Goal: Information Seeking & Learning: Learn about a topic

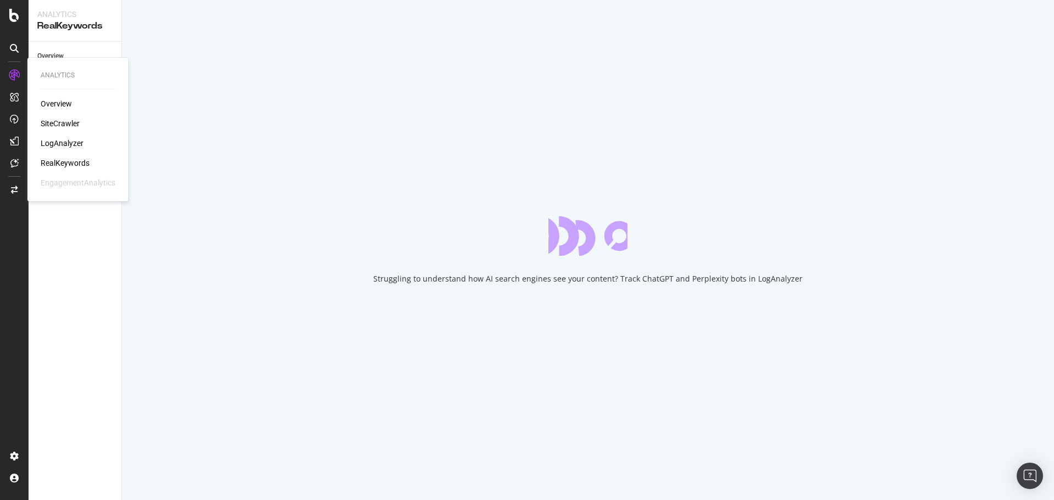
click at [67, 138] on div "Overview SiteCrawler LogAnalyzer RealKeywords EngagementAnalytics" at bounding box center [78, 143] width 75 height 90
click at [69, 148] on div "LogAnalyzer" at bounding box center [62, 143] width 43 height 11
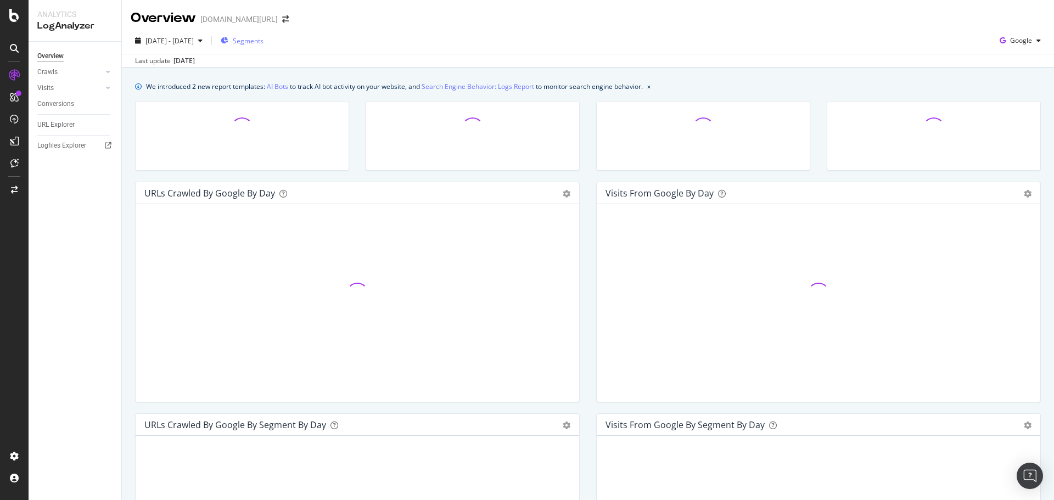
click at [264, 45] on span "Segments" at bounding box center [248, 40] width 31 height 9
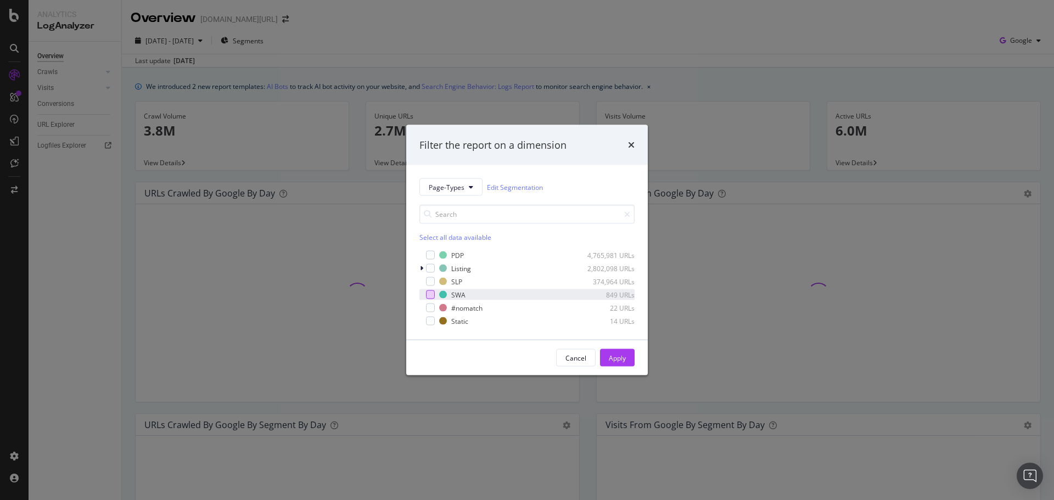
click at [431, 290] on div "modal" at bounding box center [430, 294] width 9 height 9
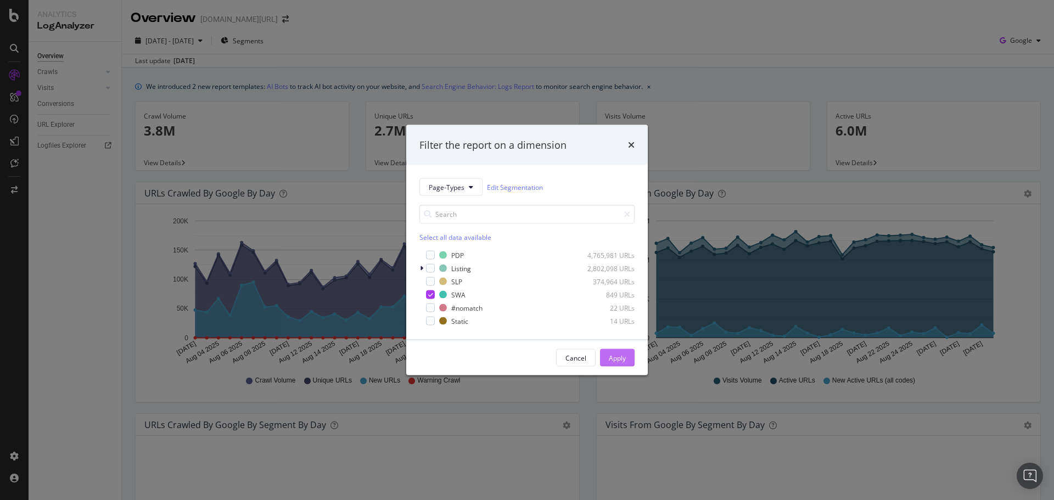
click at [613, 355] on div "Apply" at bounding box center [617, 357] width 17 height 9
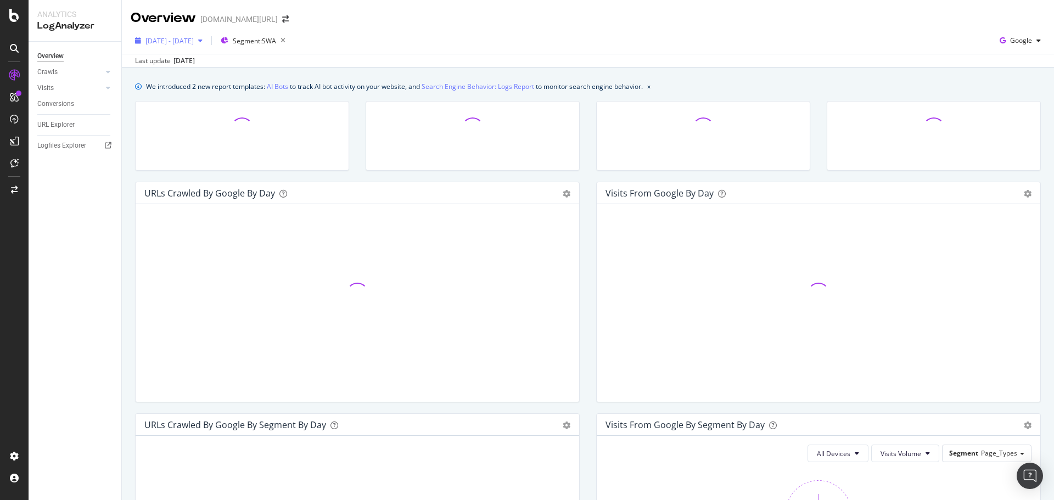
click at [207, 49] on button "2025 Aug. 2nd - Aug. 31st" at bounding box center [169, 41] width 76 height 18
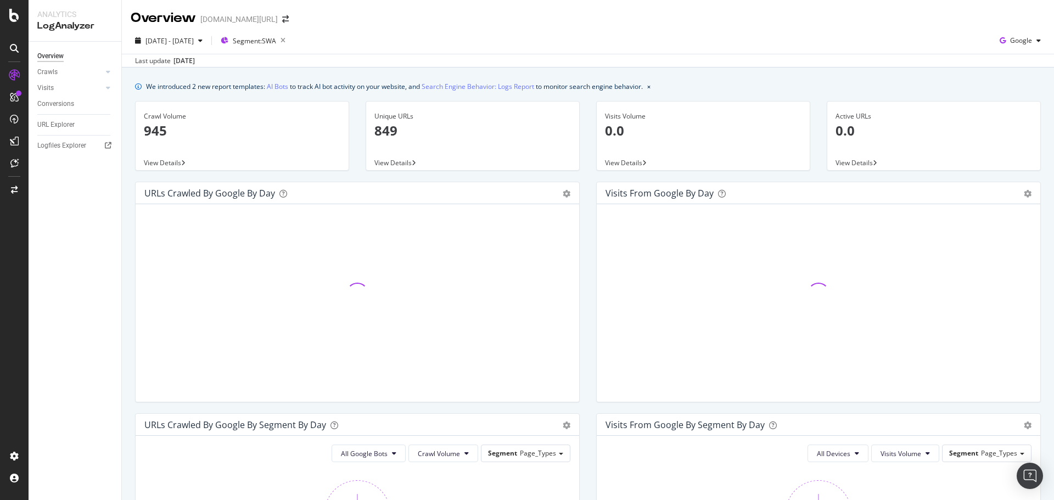
click at [443, 50] on div "2025 Aug. 2nd - Aug. 31st Segment: SWA Google" at bounding box center [588, 43] width 932 height 22
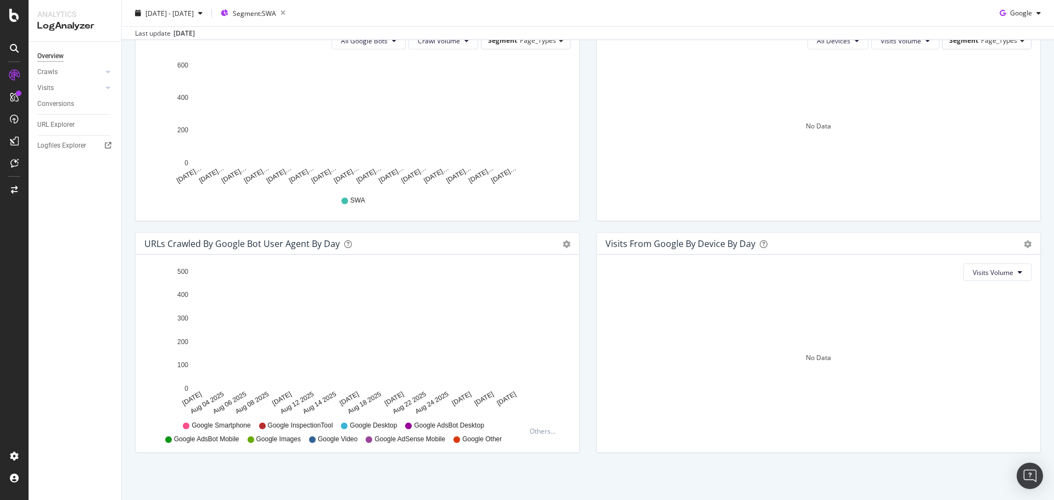
scroll to position [415, 0]
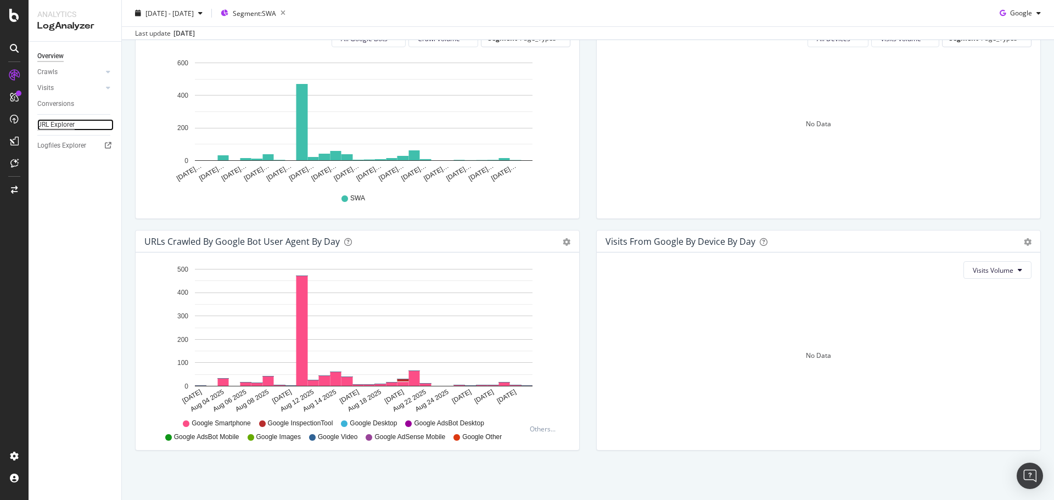
click at [74, 130] on div "URL Explorer" at bounding box center [55, 125] width 37 height 12
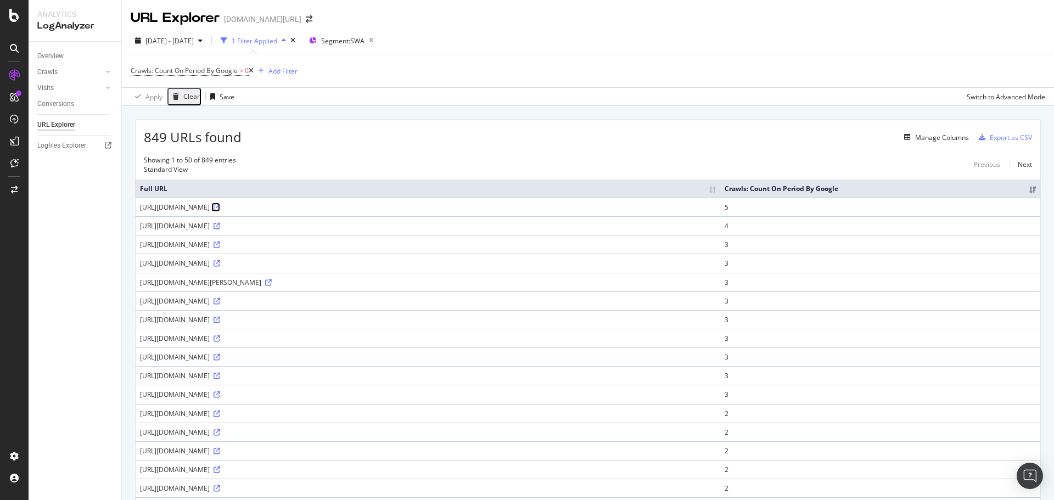
click at [220, 205] on icon at bounding box center [217, 207] width 7 height 7
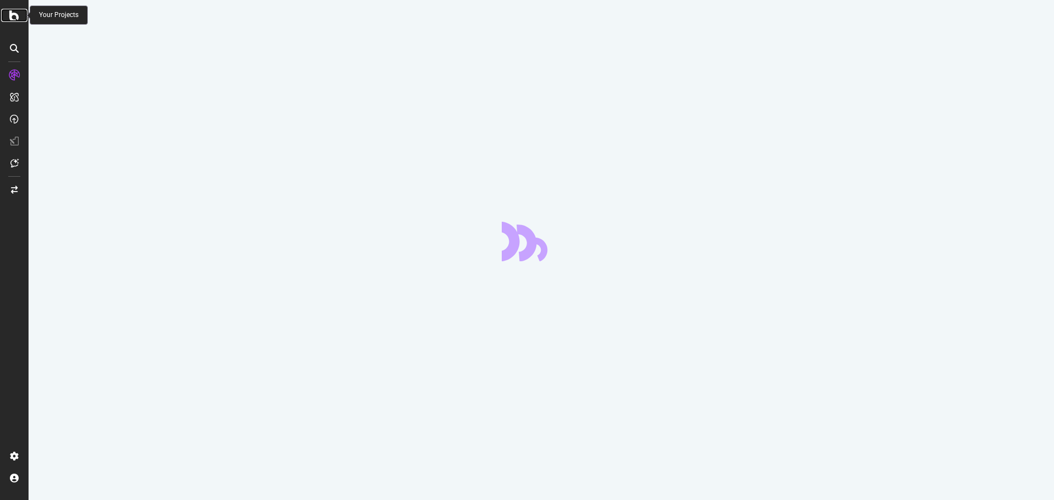
click at [19, 19] on icon at bounding box center [14, 15] width 10 height 13
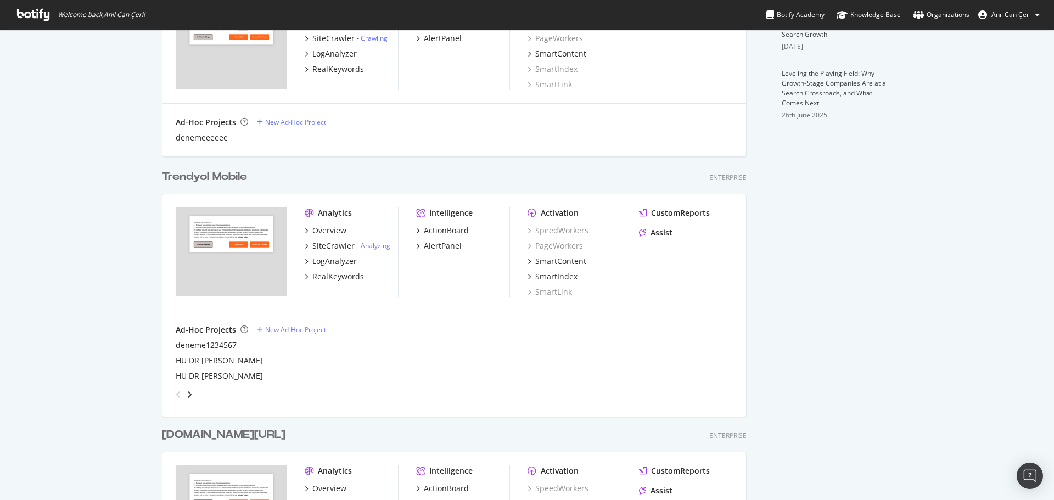
scroll to position [378, 0]
click at [213, 166] on div "Trendyol Mobile Enterprise Analytics Overview SiteCrawler - Analyzing LogAnalyz…" at bounding box center [459, 286] width 594 height 258
click at [215, 171] on div "Trendyol Mobile" at bounding box center [204, 178] width 85 height 16
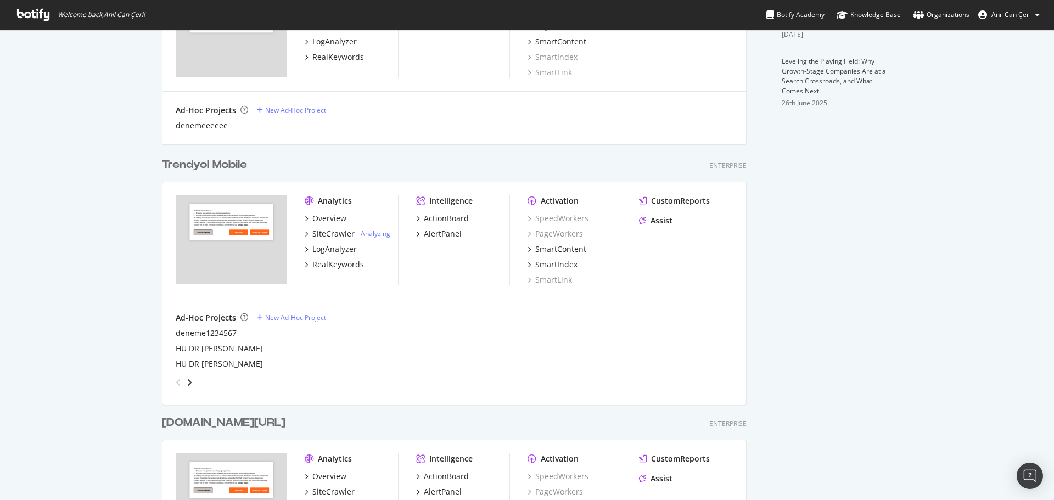
scroll to position [774, 0]
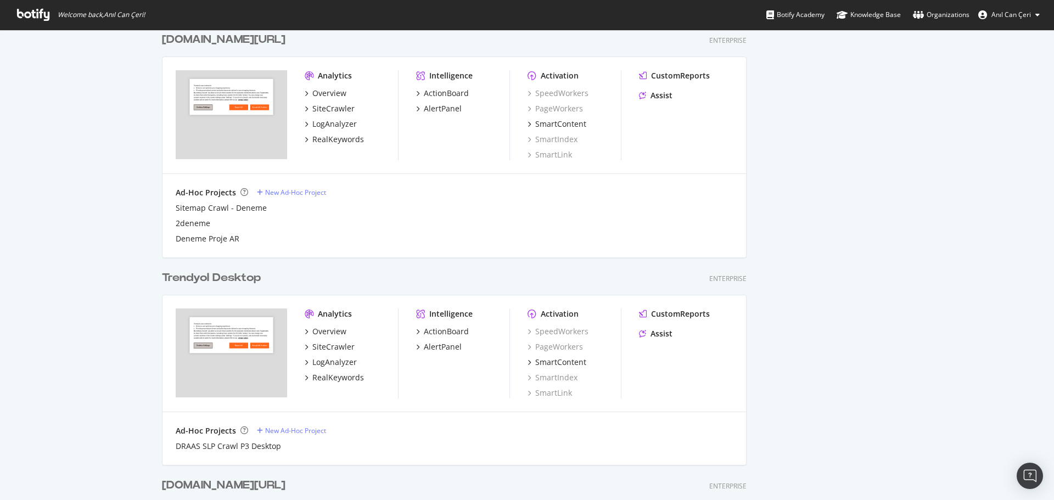
click at [241, 278] on div "Trendyol Desktop" at bounding box center [211, 278] width 99 height 16
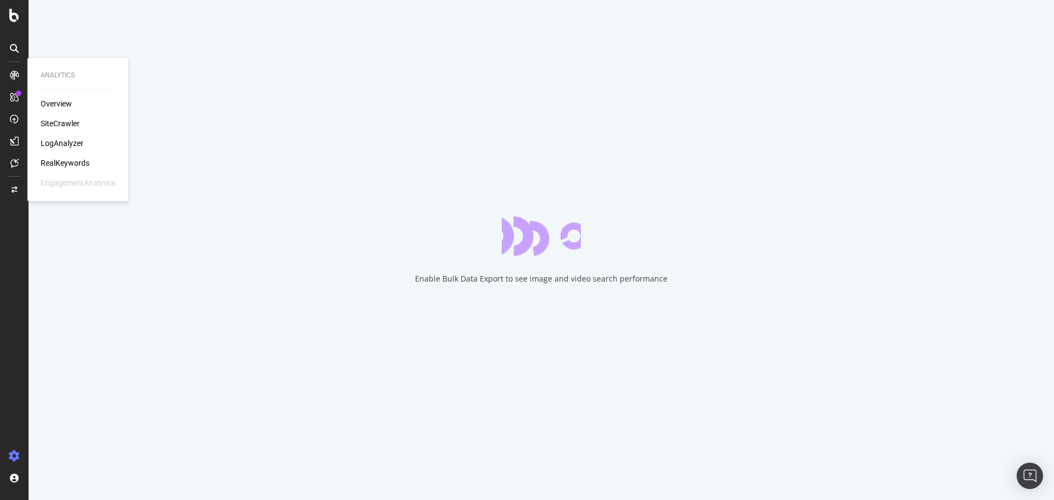
click at [73, 143] on div "LogAnalyzer" at bounding box center [62, 143] width 43 height 11
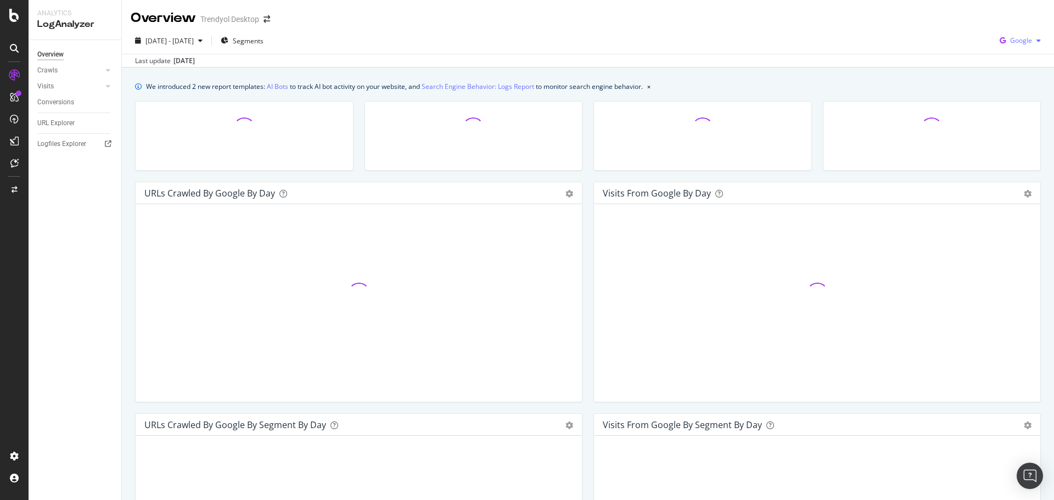
click at [1010, 47] on div "Google" at bounding box center [1020, 40] width 50 height 16
click at [1011, 126] on span "Other AI Bots" at bounding box center [1020, 124] width 41 height 10
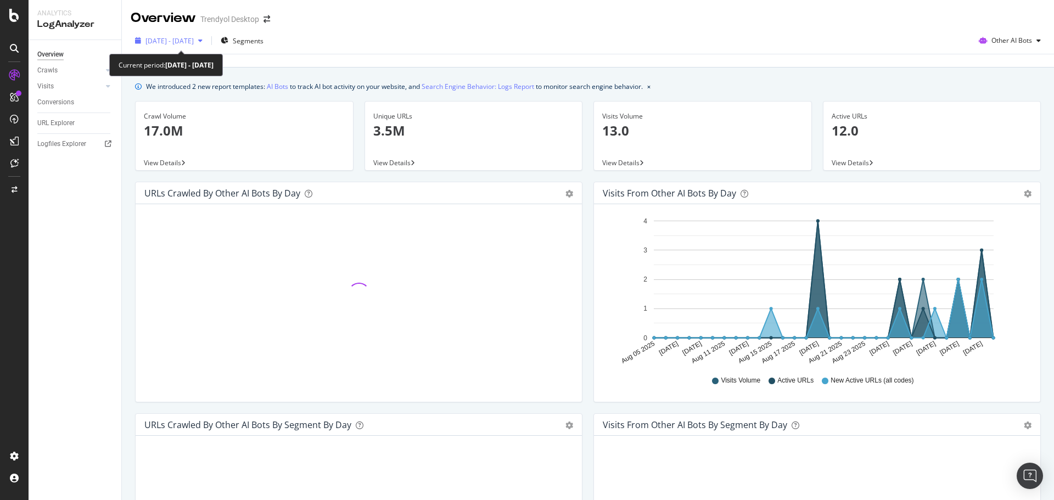
click at [194, 36] on span "[DATE] - [DATE]" at bounding box center [169, 40] width 48 height 9
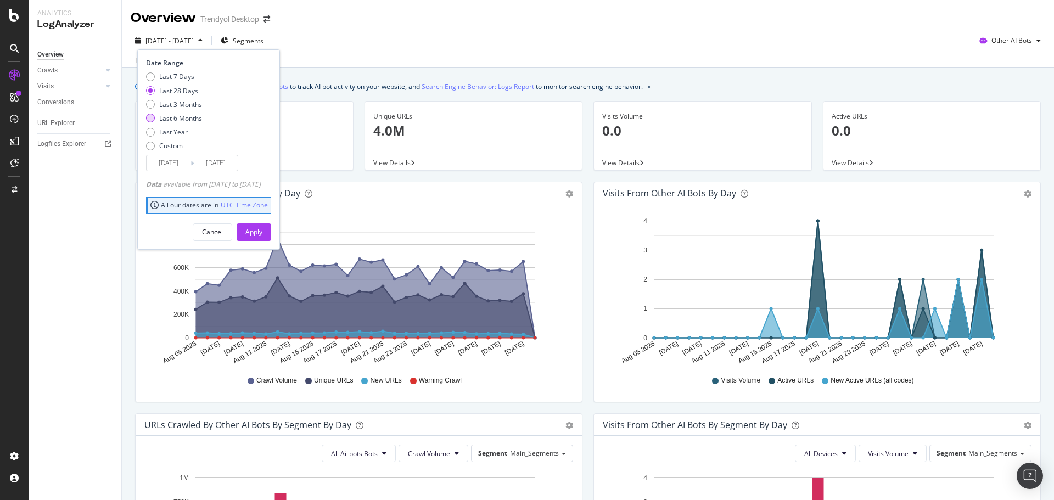
click at [184, 114] on div "Last 6 Months" at bounding box center [180, 118] width 43 height 9
type input "[DATE]"
click at [262, 233] on div "Apply" at bounding box center [253, 231] width 17 height 9
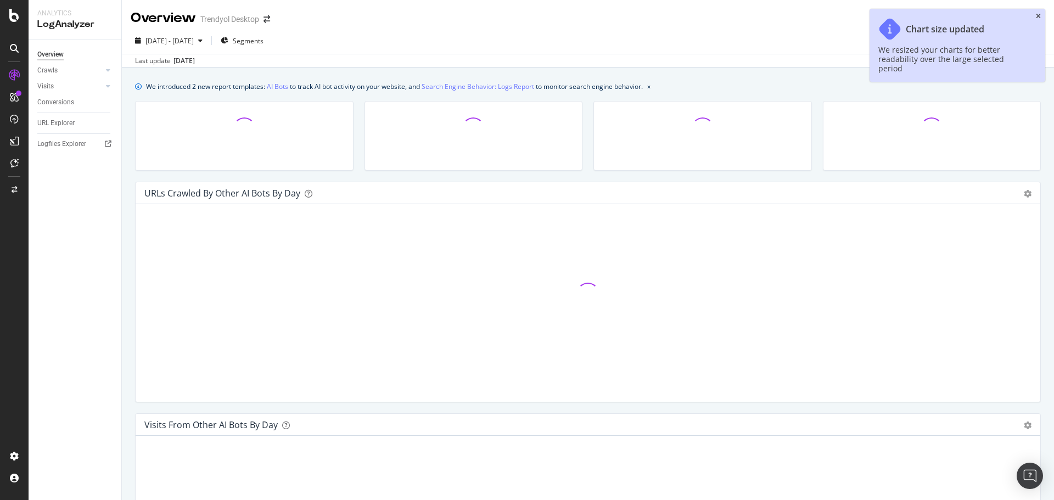
click at [1039, 16] on icon "close toast" at bounding box center [1038, 16] width 5 height 7
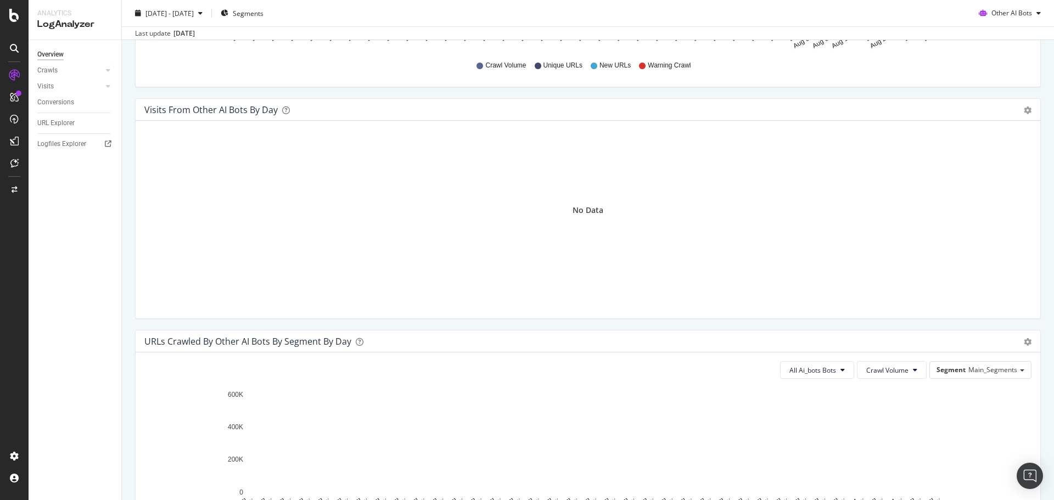
scroll to position [10, 0]
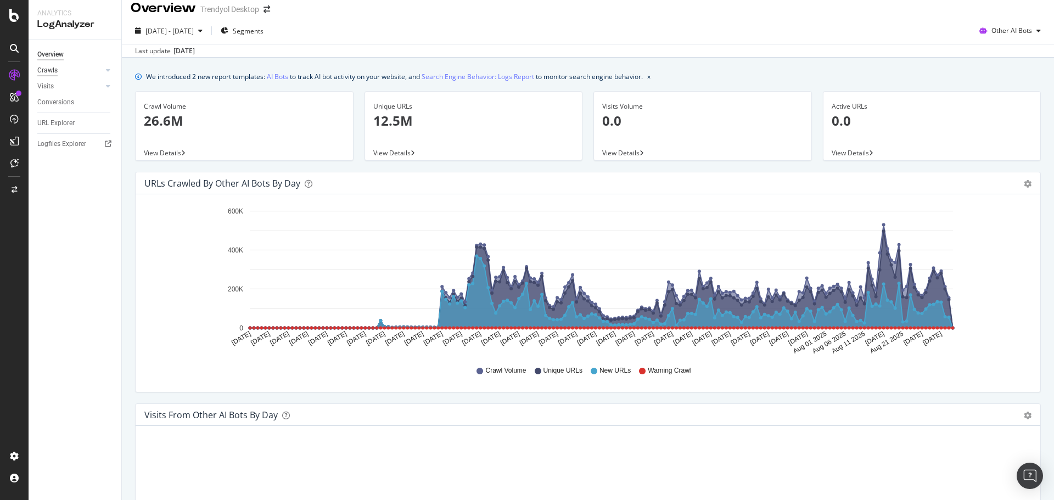
click at [55, 72] on div "Crawls" at bounding box center [47, 71] width 20 height 12
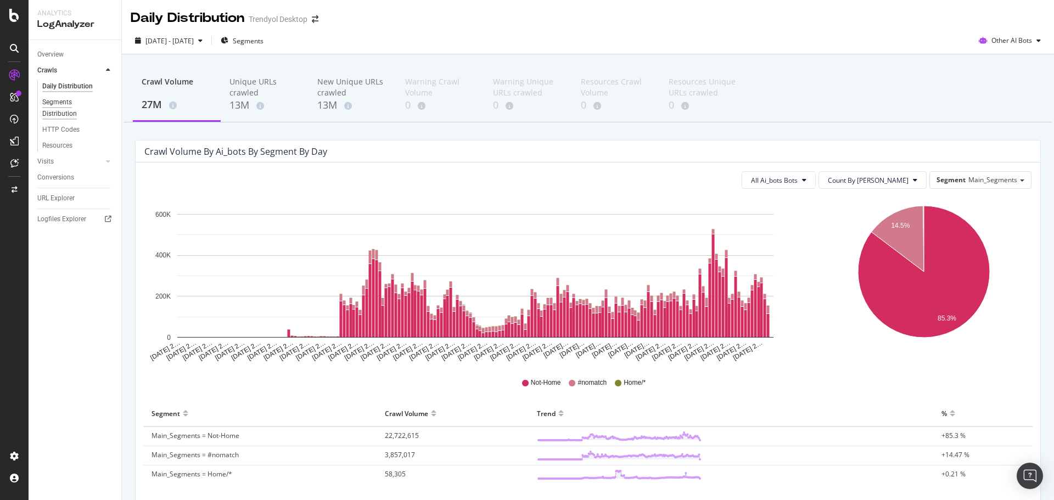
click at [64, 111] on div "Segments Distribution" at bounding box center [72, 108] width 61 height 23
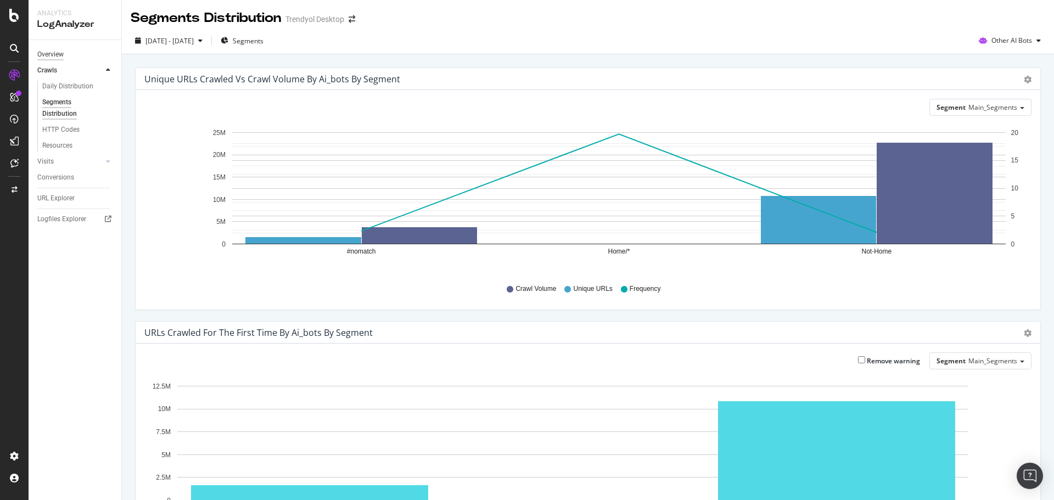
click at [55, 55] on div "Overview" at bounding box center [50, 55] width 26 height 12
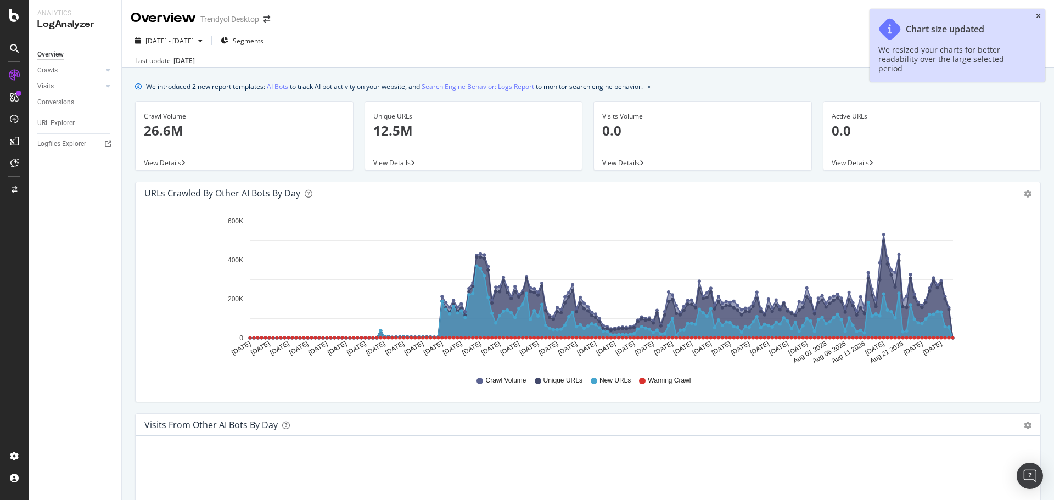
click at [1040, 19] on icon "close toast" at bounding box center [1038, 16] width 5 height 7
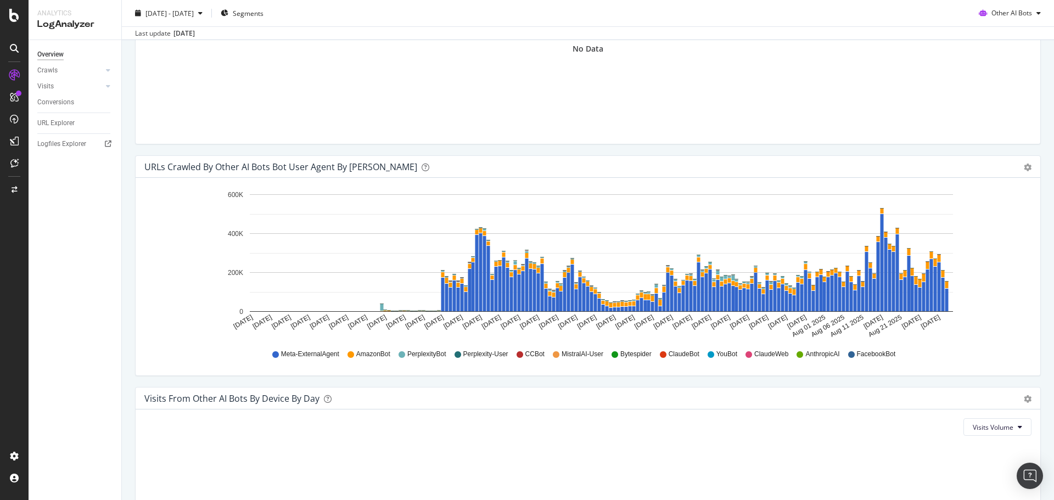
scroll to position [1052, 0]
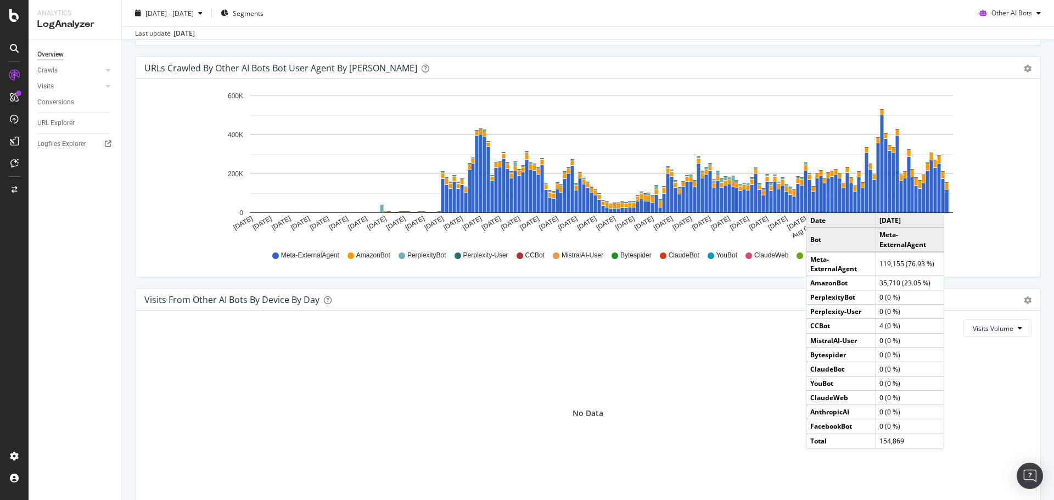
click at [947, 202] on rect "A chart." at bounding box center [946, 201] width 3 height 23
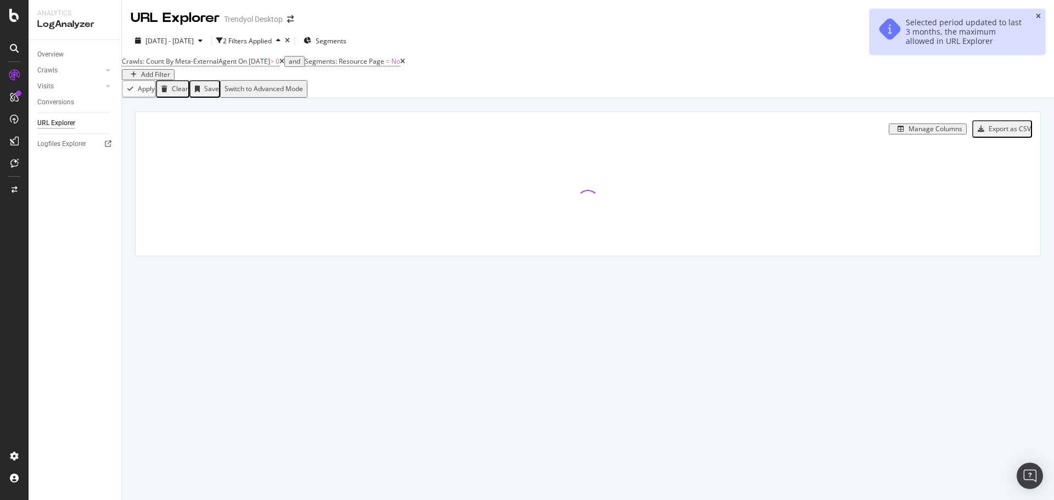
click at [1038, 17] on icon "close toast" at bounding box center [1038, 16] width 5 height 7
